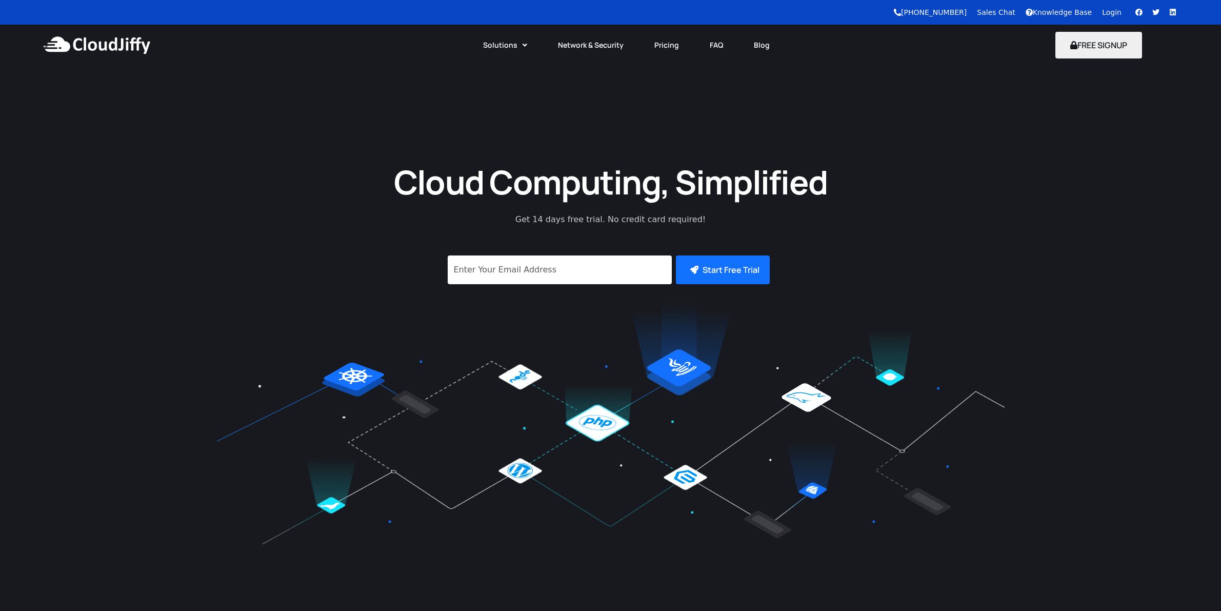
click at [1106, 13] on link "Login" at bounding box center [1111, 12] width 19 height 8
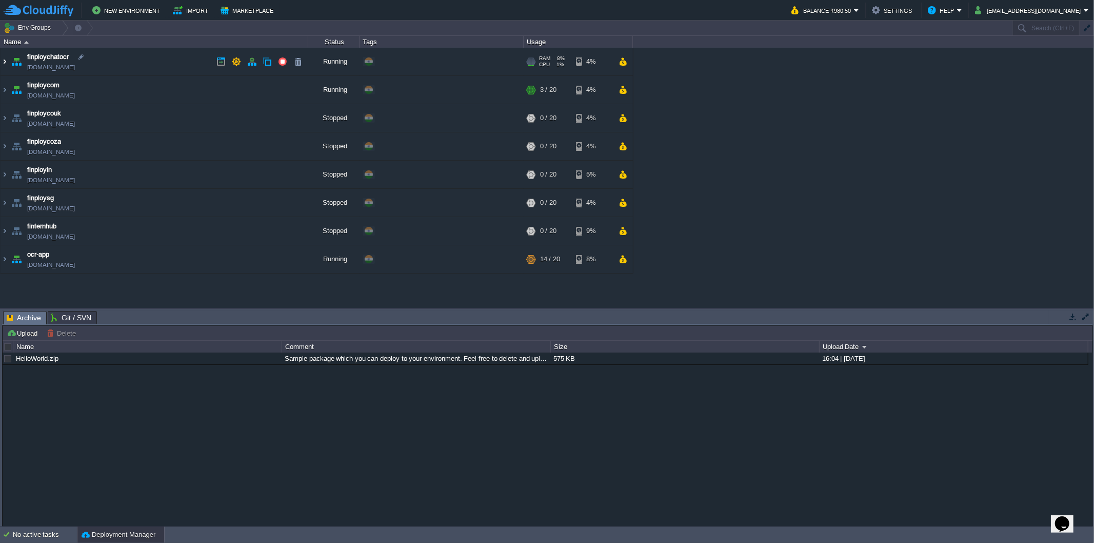
click at [5, 62] on img at bounding box center [5, 62] width 8 height 28
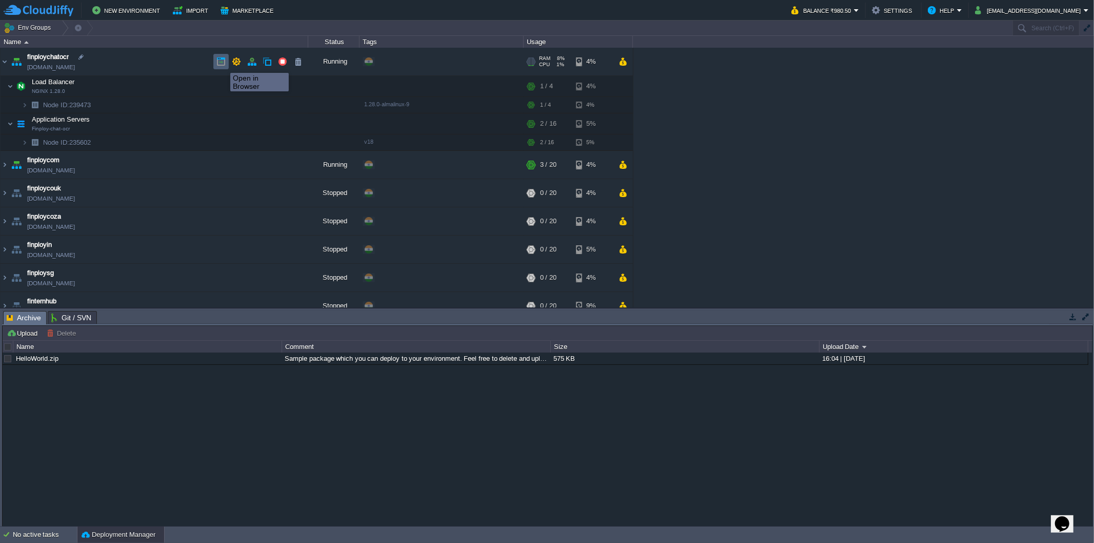
click at [223, 64] on button "button" at bounding box center [220, 61] width 9 height 9
click at [221, 168] on button "button" at bounding box center [220, 164] width 9 height 9
click at [217, 62] on button "button" at bounding box center [220, 61] width 9 height 9
click at [1, 167] on img at bounding box center [5, 165] width 8 height 28
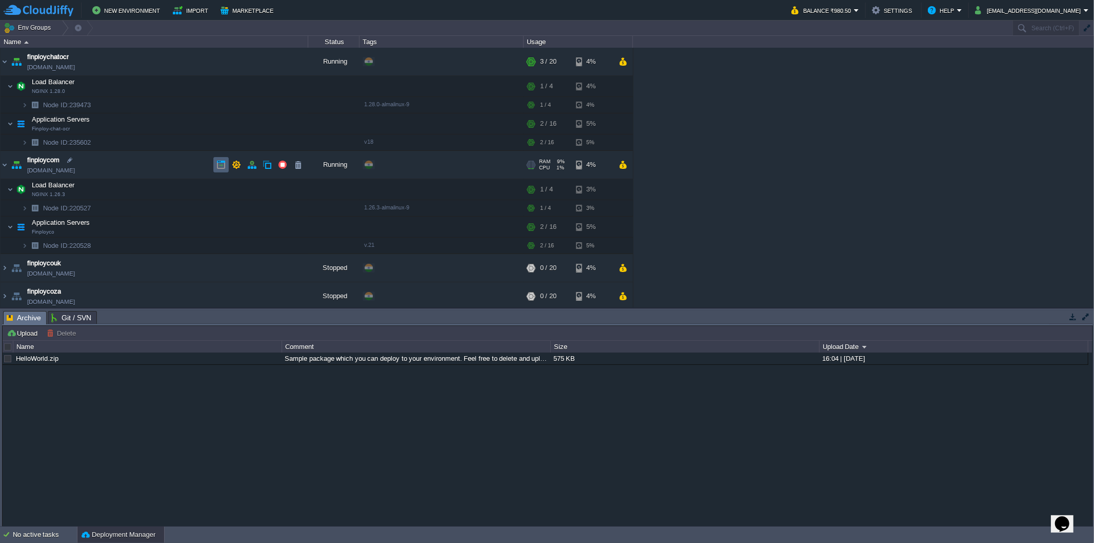
click at [223, 167] on button "button" at bounding box center [220, 164] width 9 height 9
click at [214, 61] on td at bounding box center [220, 61] width 15 height 15
click at [170, 124] on button "button" at bounding box center [169, 123] width 9 height 9
click at [173, 124] on button "button" at bounding box center [169, 123] width 9 height 9
